Goal: Browse casually: Explore the website without a specific task or goal

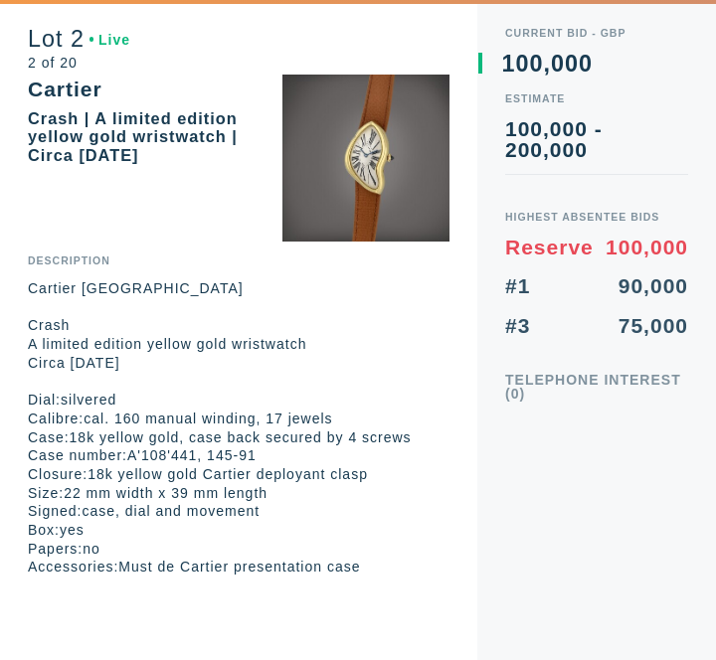
click at [635, 115] on div "Estimate 100,000 - 200,000" at bounding box center [596, 134] width 183 height 82
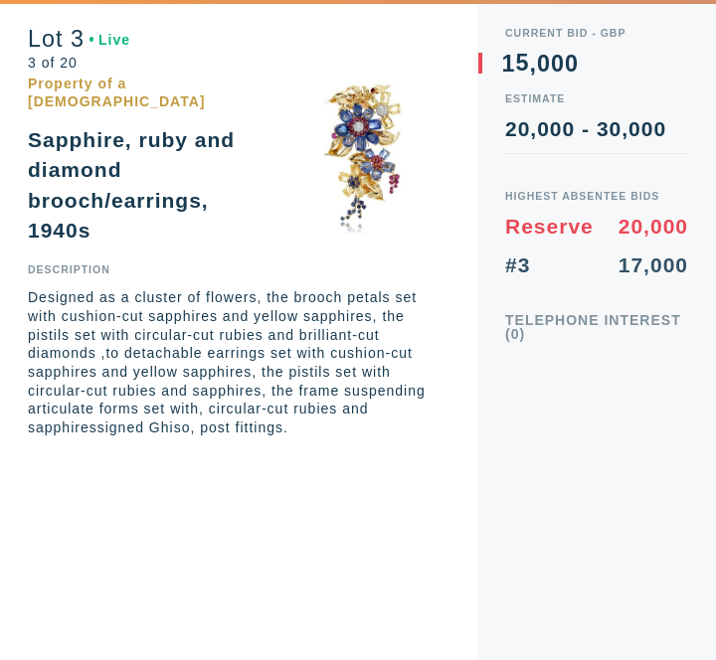
click at [568, 394] on div "Current Bid - GBP 0 1 2 3 4 5 6 7 8 9 0 1 2 3 4 5 6 7 8 9 , 0 1 2 3 4 5 6 7 8 9…" at bounding box center [596, 330] width 239 height 660
click at [516, 408] on div "Current Bid - GBP 0 1 2 3 4 5 6 7 8 9 0 1 2 3 4 5 6 7 8 9 , 0 1 2 3 4 5 6 7 8 9…" at bounding box center [596, 330] width 239 height 660
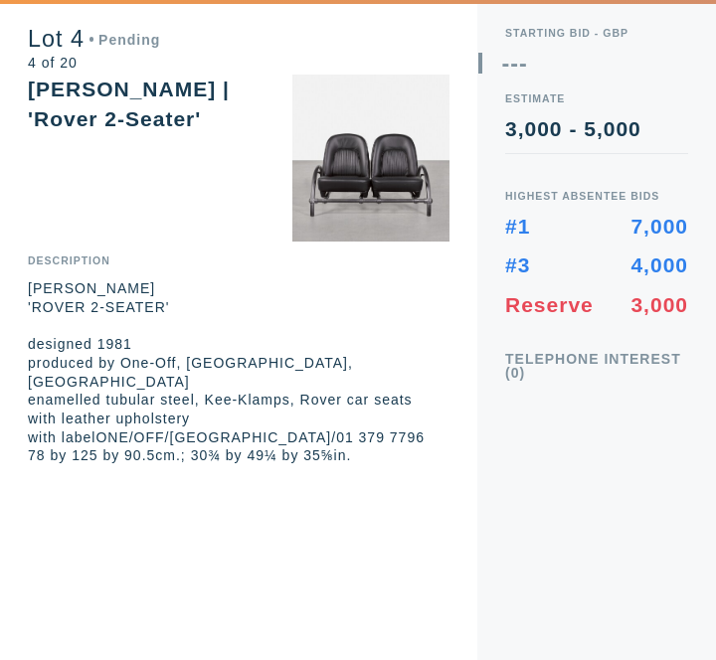
click at [344, 519] on div "Lot 4 Pending 4 of 20 [PERSON_NAME] | 'Rover 2-Seater' Description [PERSON_NAME…" at bounding box center [238, 330] width 477 height 660
click at [509, 459] on div "Starting bid - GBP --- Estimate 3,000 - 5,000 Highest Absentee Bids #1 7,000 #3…" at bounding box center [596, 330] width 239 height 660
click at [354, 473] on div "Lot 4 Live 4 of 20 [PERSON_NAME] | 'Rover 2-Seater' Description [PERSON_NAME] '…" at bounding box center [238, 330] width 477 height 660
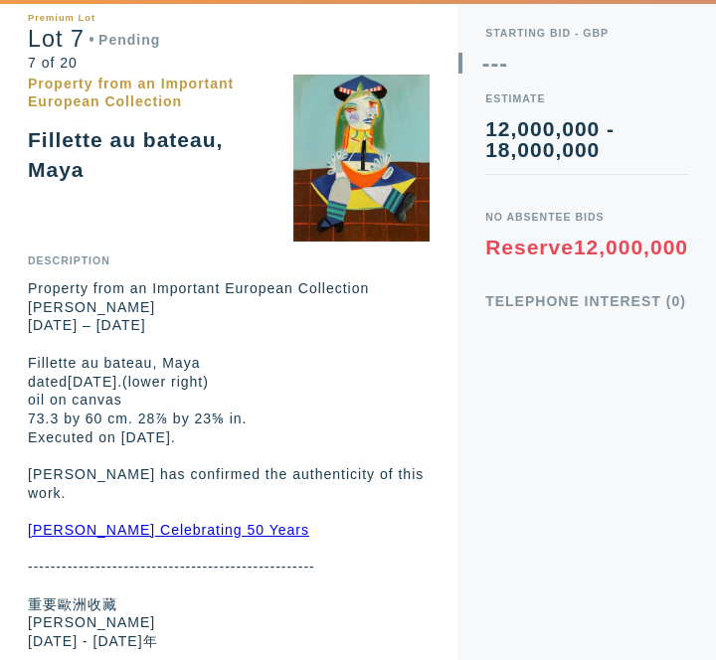
click at [236, 365] on p "Fillette au bateau, Maya" at bounding box center [229, 363] width 402 height 19
click at [524, 408] on div "Current Bid - GBP 0 1 2 3 4 5 6 7 8 9 0 1 2 3 4 5 6 7 8 9 , 0 1 2 3 4 5 6 7 8 9…" at bounding box center [587, 330] width 259 height 660
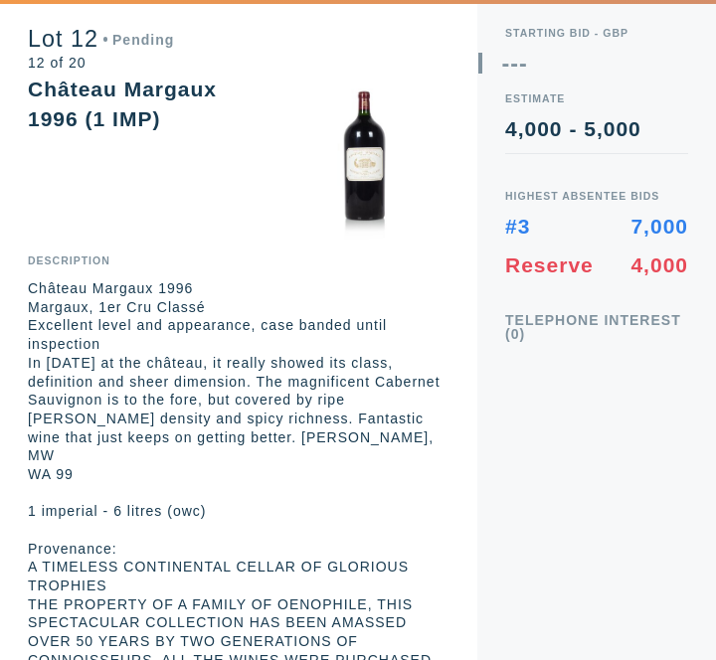
click at [596, 413] on div "Starting bid - GBP --- Estimate 4,000 - 5,000 Highest Absentee Bids #3 7,000 Re…" at bounding box center [596, 330] width 239 height 660
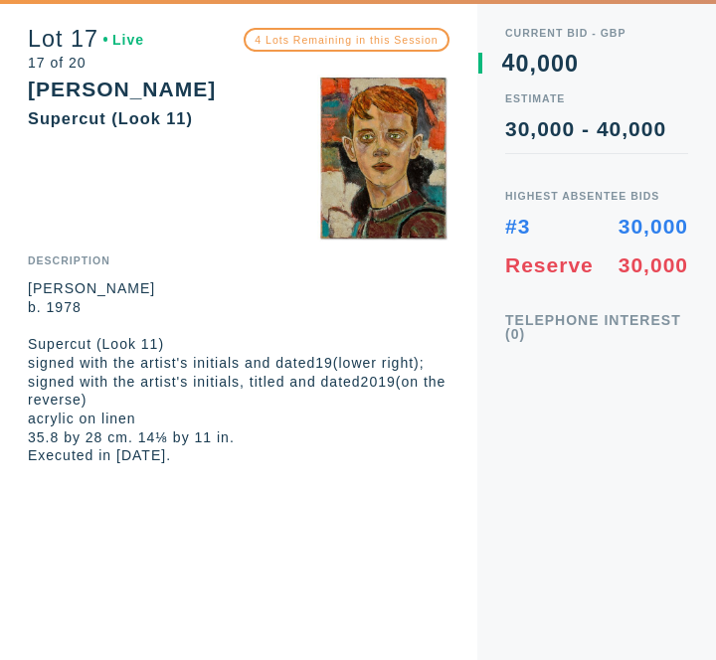
click at [11, 243] on div "Lot 17 Live 17 of 20 4 Lots Remaining in this Session [PERSON_NAME] Supercut (L…" at bounding box center [238, 232] width 477 height 465
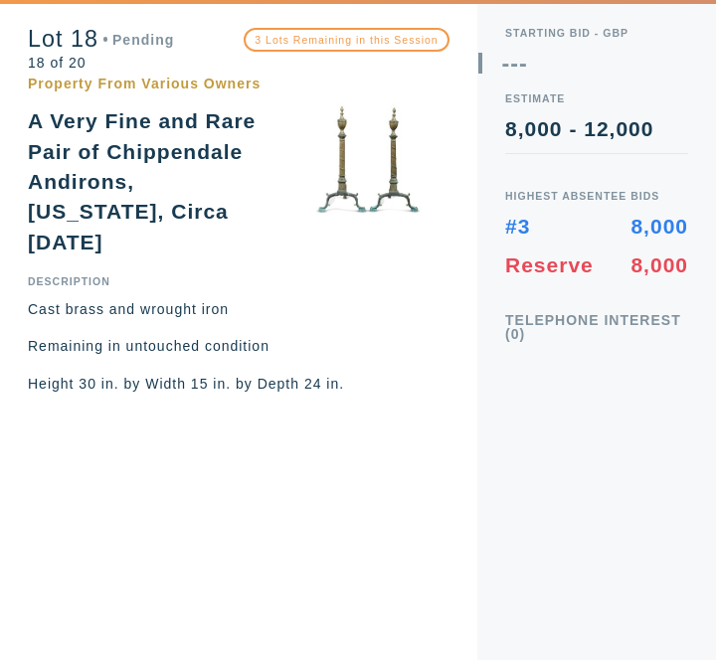
click at [38, 391] on div "Lot 18 Pending 18 of 20 3 Lots Remaining in this Session Property From Various …" at bounding box center [238, 330] width 477 height 660
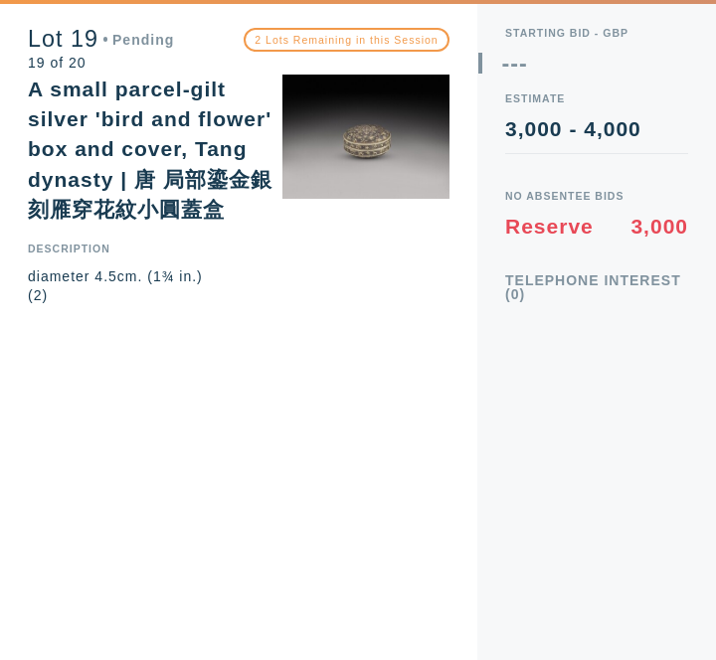
click at [35, 305] on p "(2)" at bounding box center [239, 295] width 422 height 19
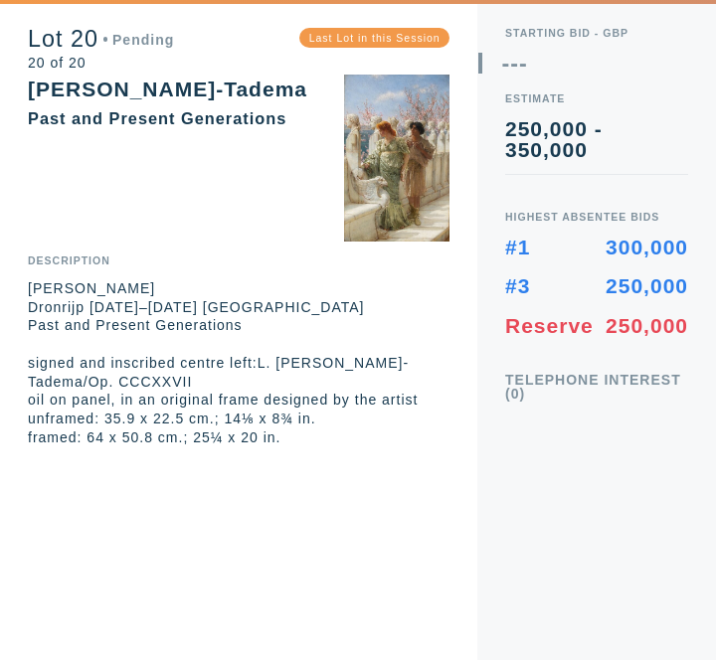
click at [66, 217] on div "Lot 20 Pending 20 of 20 Last Lot in this Session [PERSON_NAME] Past and Present…" at bounding box center [238, 223] width 477 height 447
